Goal: Information Seeking & Learning: Learn about a topic

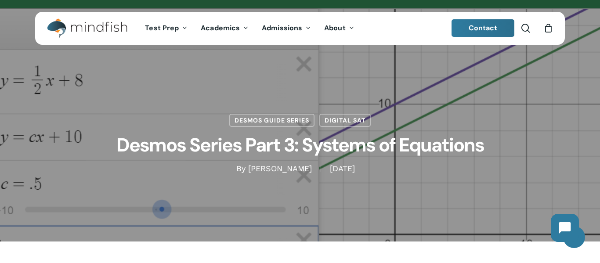
click at [400, 108] on div "Desmos Guide Series Digital SAT Desmos Series Part 3: Systems of Equations By […" at bounding box center [299, 121] width 529 height 106
click at [278, 123] on link "Desmos Guide Series" at bounding box center [271, 118] width 85 height 13
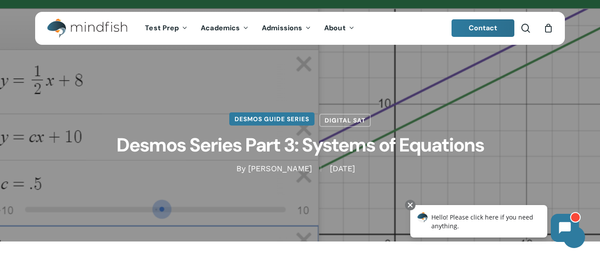
click at [278, 123] on link "Desmos Guide Series" at bounding box center [271, 118] width 85 height 13
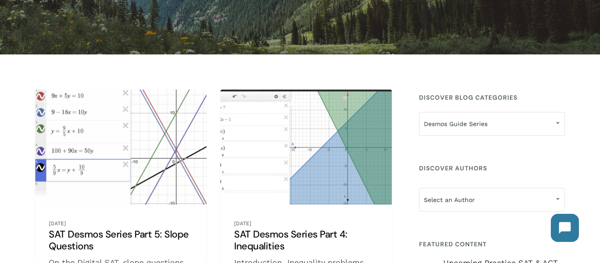
scroll to position [123, 0]
